Goal: Navigation & Orientation: Understand site structure

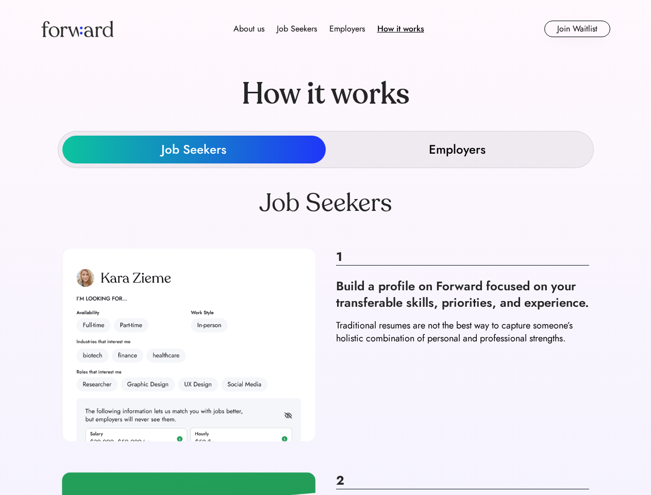
click at [326, 29] on div "About us Job Seekers Employers How it works" at bounding box center [329, 29] width 406 height 12
click at [77, 29] on img at bounding box center [77, 29] width 72 height 16
click at [329, 29] on div "Employers" at bounding box center [347, 29] width 36 height 12
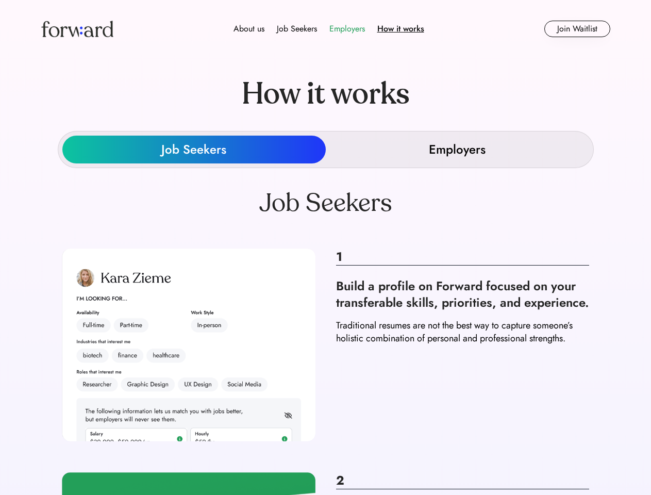
click at [249, 29] on div "About us" at bounding box center [248, 29] width 31 height 12
click at [297, 29] on div "Job Seekers" at bounding box center [297, 29] width 40 height 12
click at [347, 29] on div "Employers" at bounding box center [347, 29] width 36 height 12
click at [400, 29] on div "How it works" at bounding box center [400, 29] width 47 height 12
click at [576, 29] on button "Join Waitlist" at bounding box center [577, 29] width 66 height 16
